Goal: Transaction & Acquisition: Purchase product/service

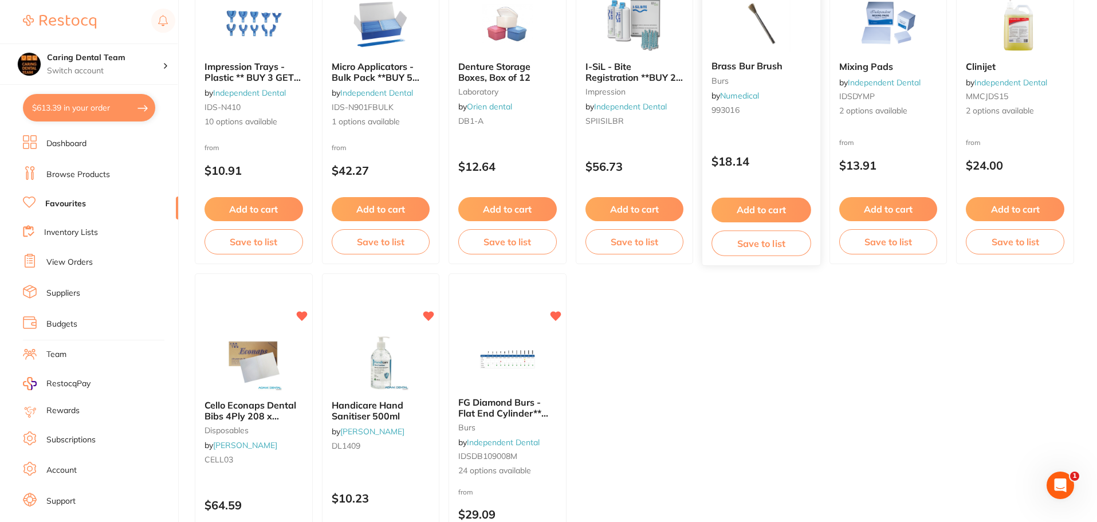
scroll to position [1318, 0]
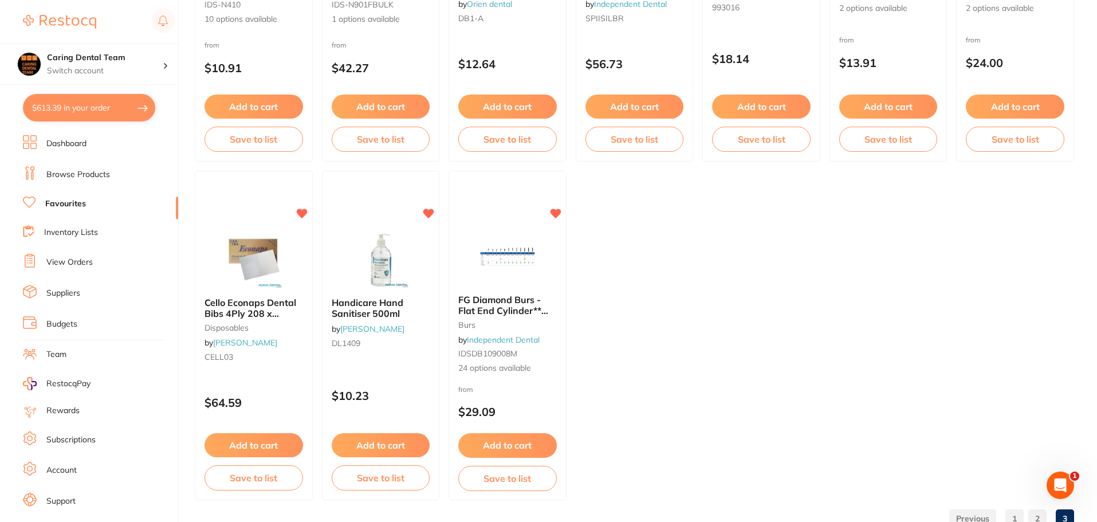
click at [73, 107] on button "$613.39 in your order" at bounding box center [89, 107] width 132 height 27
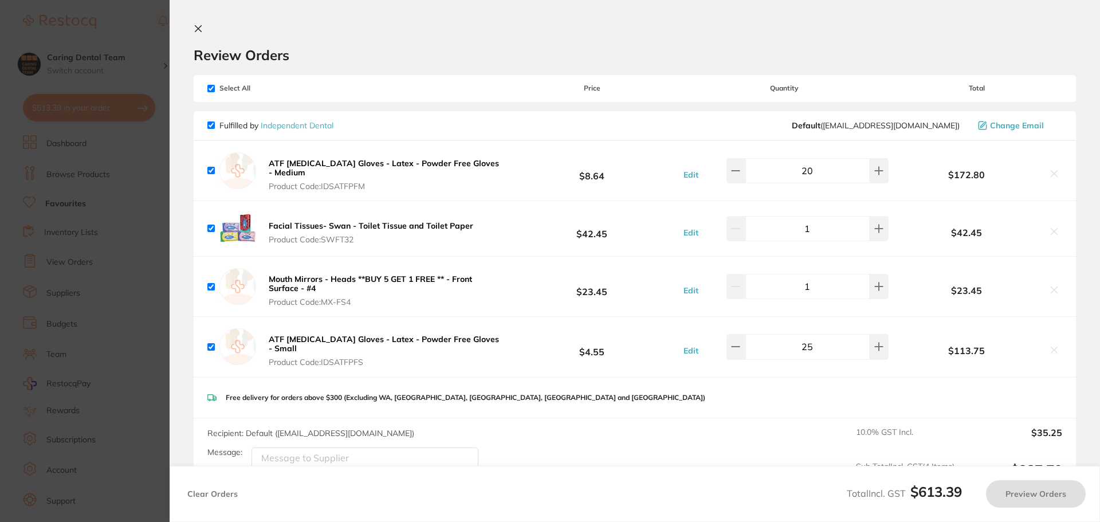
checkbox input "true"
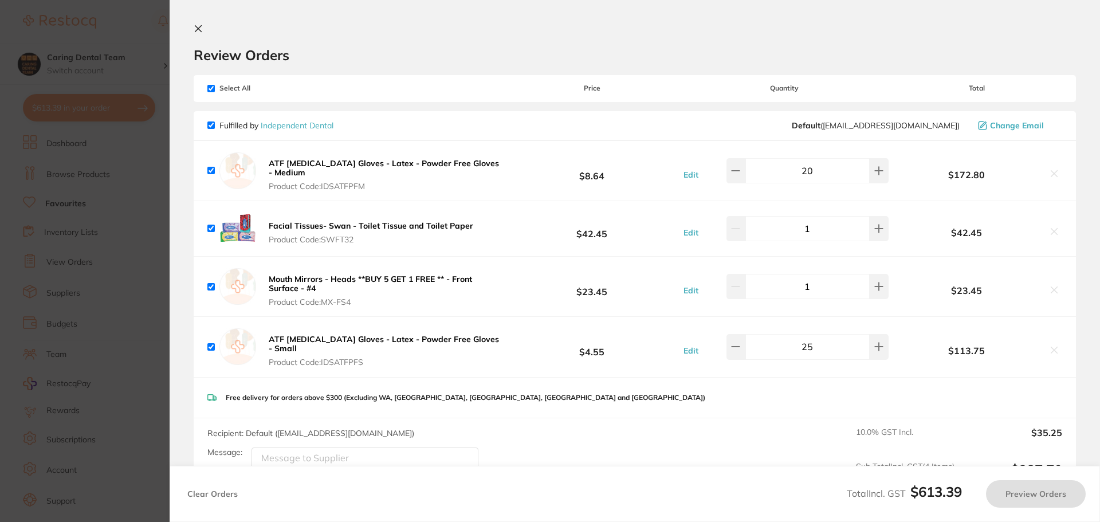
checkbox input "true"
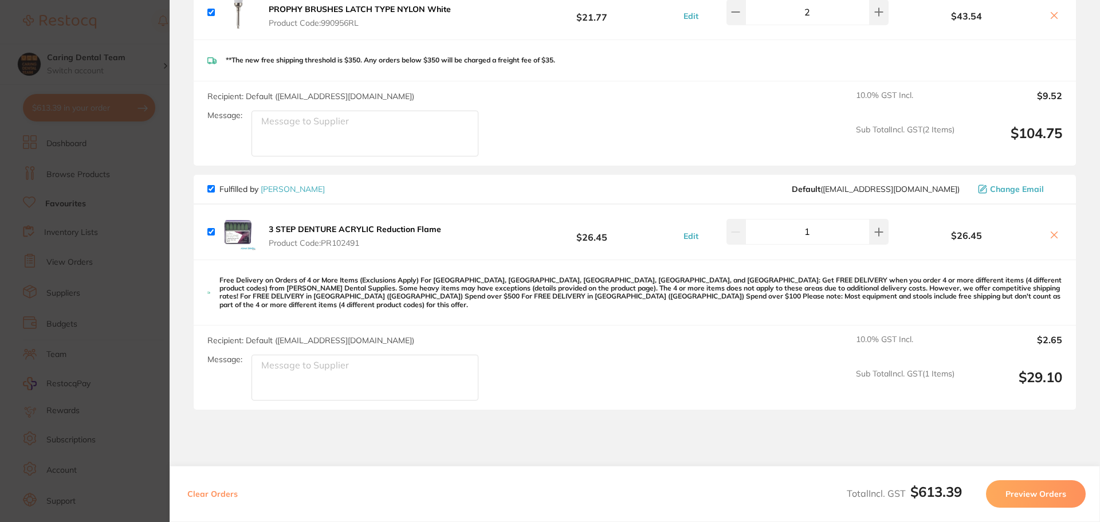
scroll to position [859, 0]
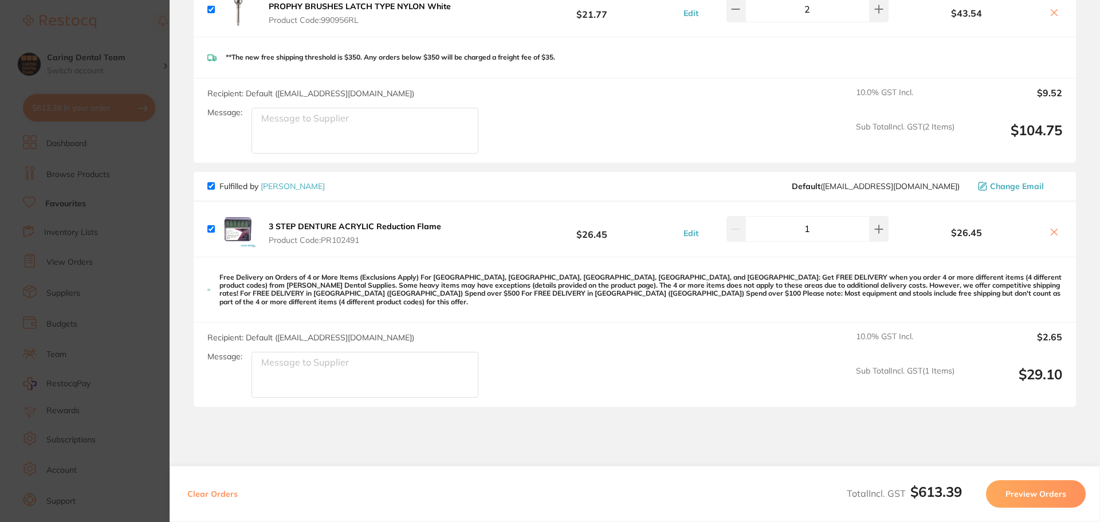
click at [212, 182] on input "checkbox" at bounding box center [210, 185] width 7 height 7
checkbox input "false"
click at [128, 197] on section "Update RRP Set your pre negotiated price for this item. Item Agreed RRP (excl. …" at bounding box center [550, 261] width 1100 height 522
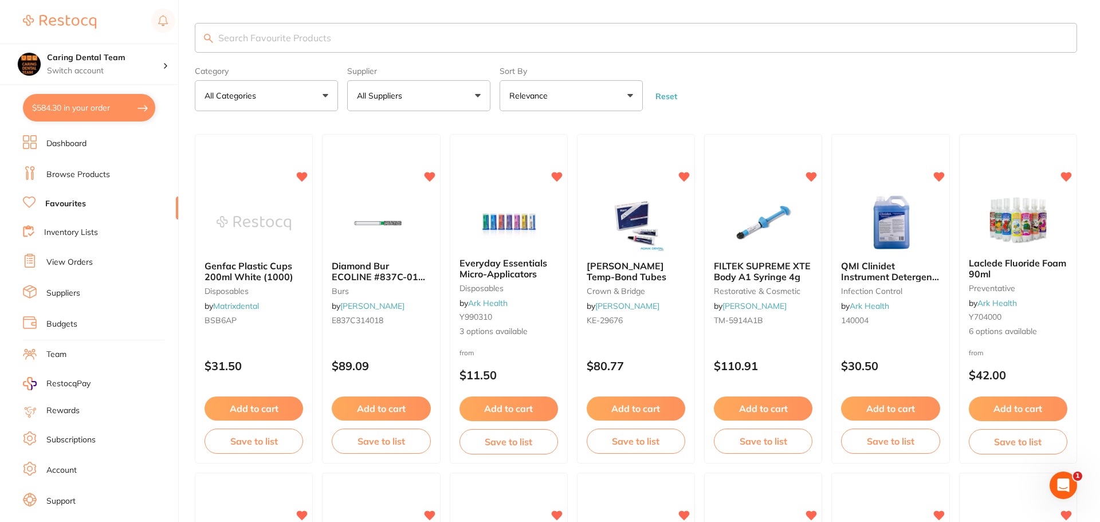
checkbox input "false"
